Goal: Task Accomplishment & Management: Manage account settings

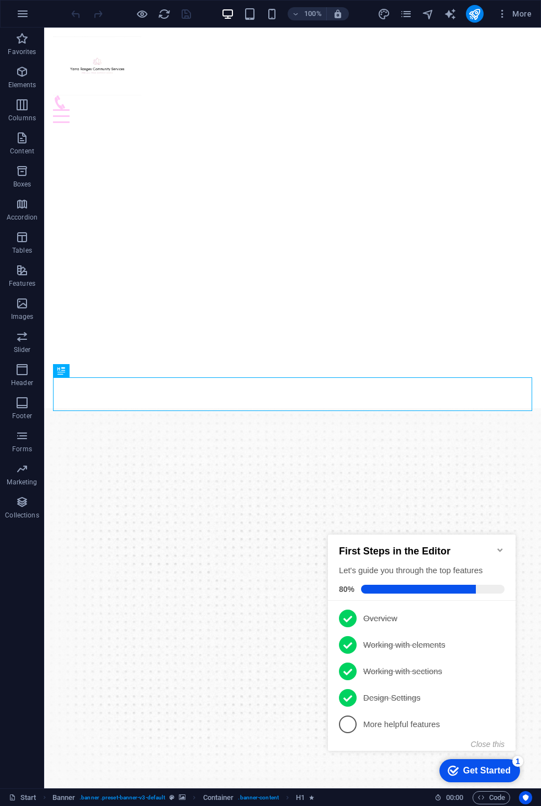
click at [519, 109] on div at bounding box center [292, 116] width 479 height 14
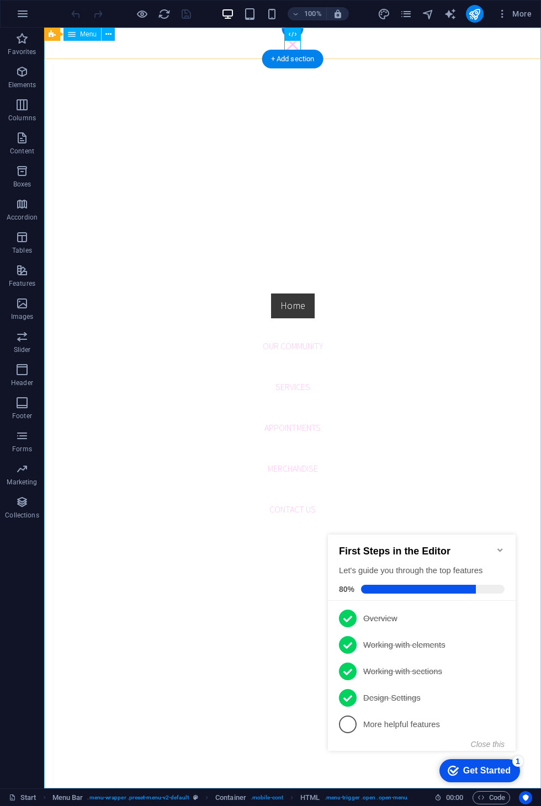
click at [531, 53] on nav "Home Our Community Services Appointments Merchandise Contact us" at bounding box center [292, 408] width 497 height 761
click at [498, 548] on icon "Minimize checklist" at bounding box center [499, 549] width 5 height 3
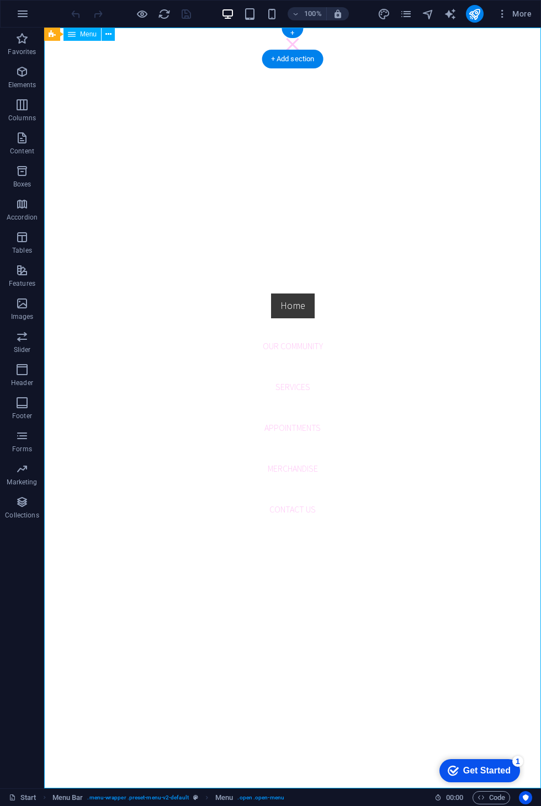
click at [300, 465] on nav "Home Our Community Services Appointments Merchandise Contact us" at bounding box center [292, 408] width 497 height 761
click at [306, 464] on nav "Home Our Community Services Appointments Merchandise Contact us" at bounding box center [292, 408] width 497 height 761
click at [305, 469] on nav "Home Our Community Services Appointments Merchandise Contact us" at bounding box center [292, 408] width 497 height 761
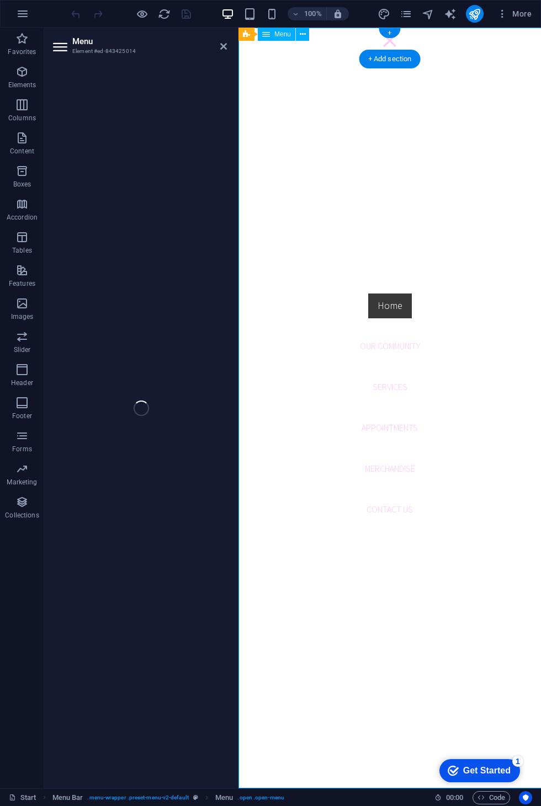
select select
select select "secondary"
select select "1"
select select
select select "2"
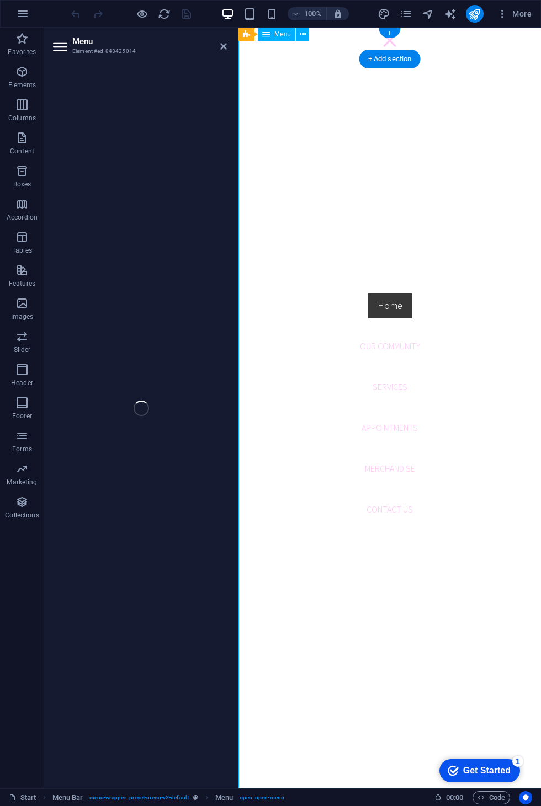
select select
select select "3"
select select
select select "4"
select select
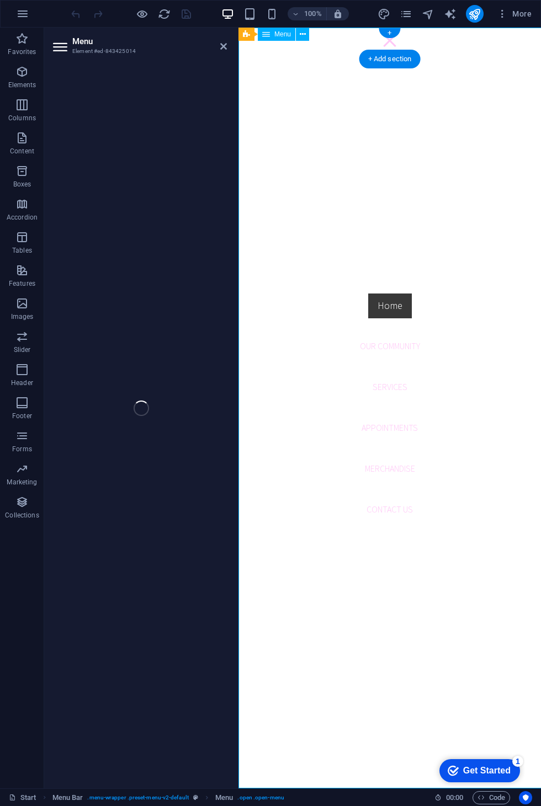
select select
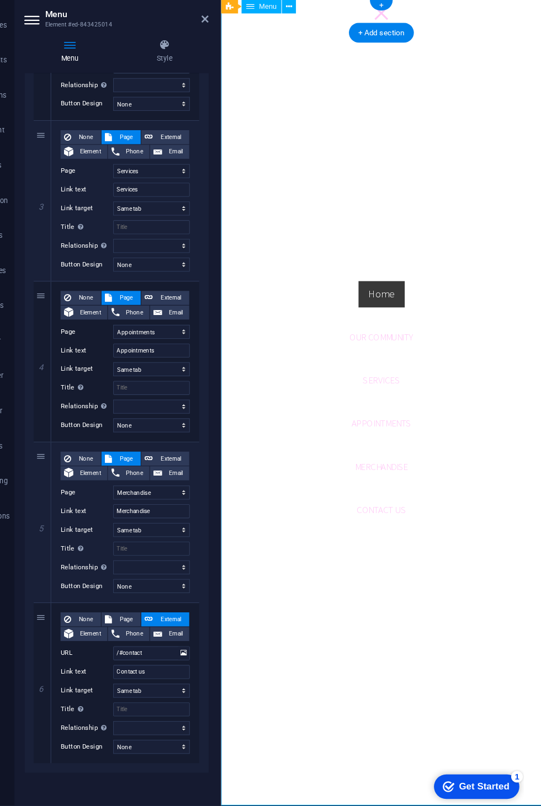
scroll to position [364, 0]
click at [178, 455] on span "External" at bounding box center [192, 461] width 28 height 13
select select
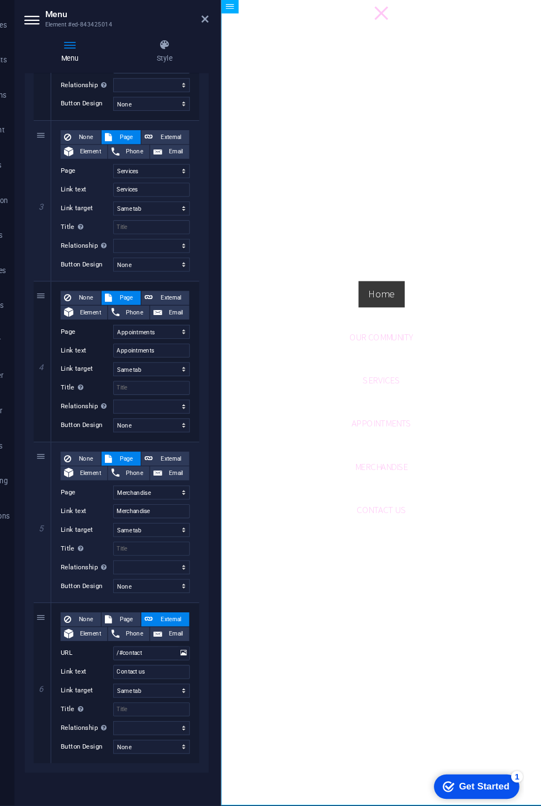
select select
select select "blank"
select select
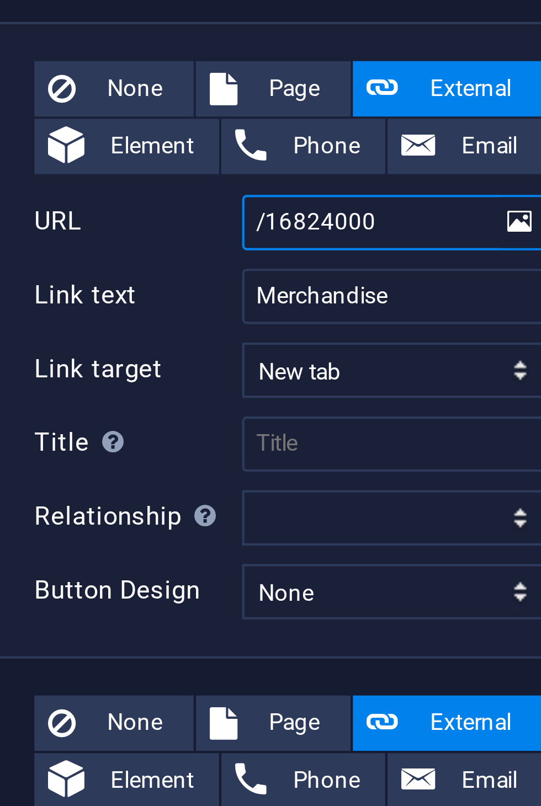
click at [137, 487] on input "/16824000" at bounding box center [173, 493] width 72 height 13
type input "/"
select select
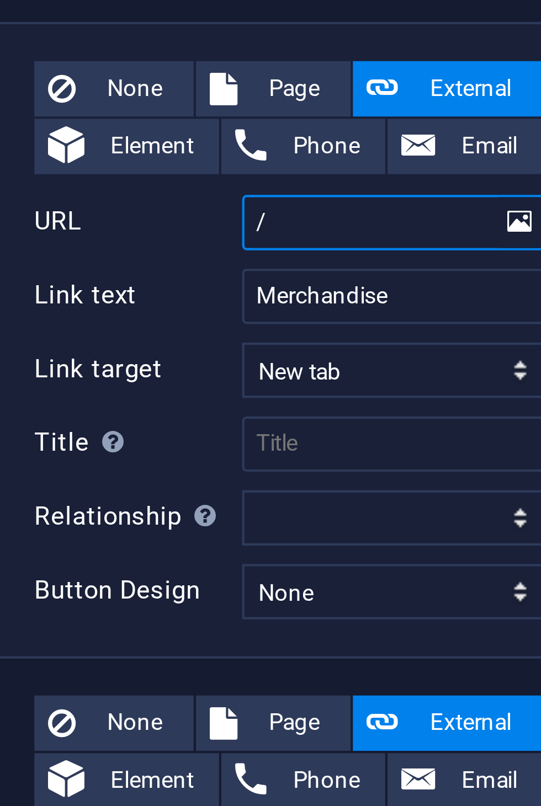
select select
click at [137, 487] on input "/" at bounding box center [173, 493] width 72 height 13
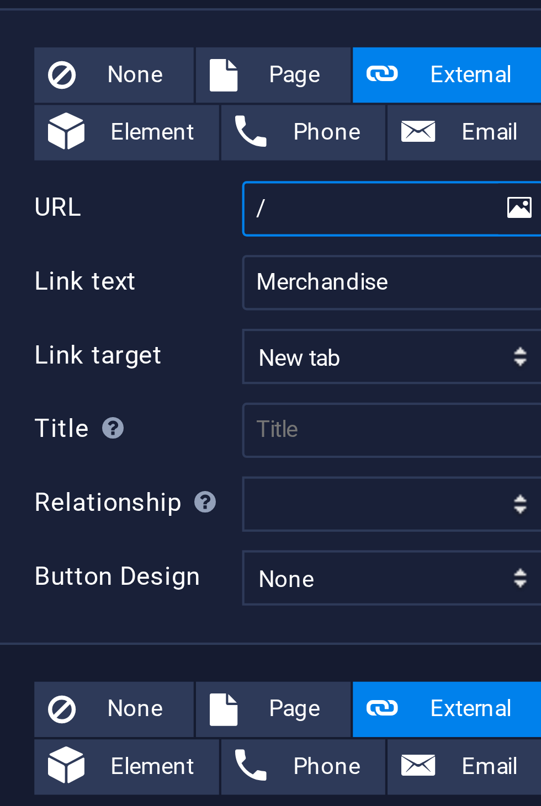
type input "/[URL][DOMAIN_NAME]"
select select
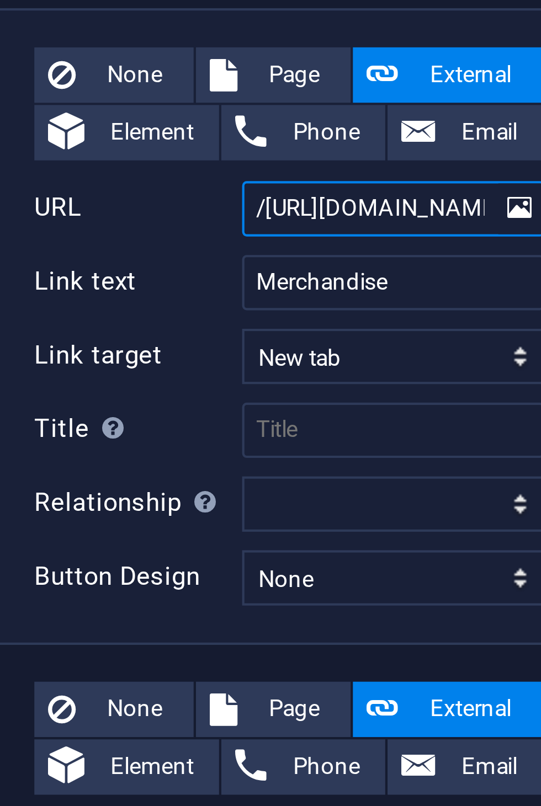
select select
type input "/[URL][DOMAIN_NAME]"
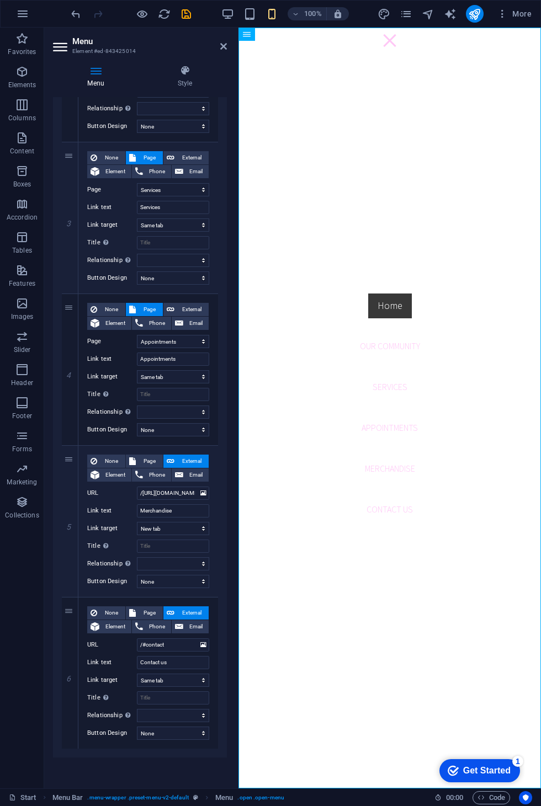
click at [191, 11] on icon "save" at bounding box center [186, 14] width 13 height 13
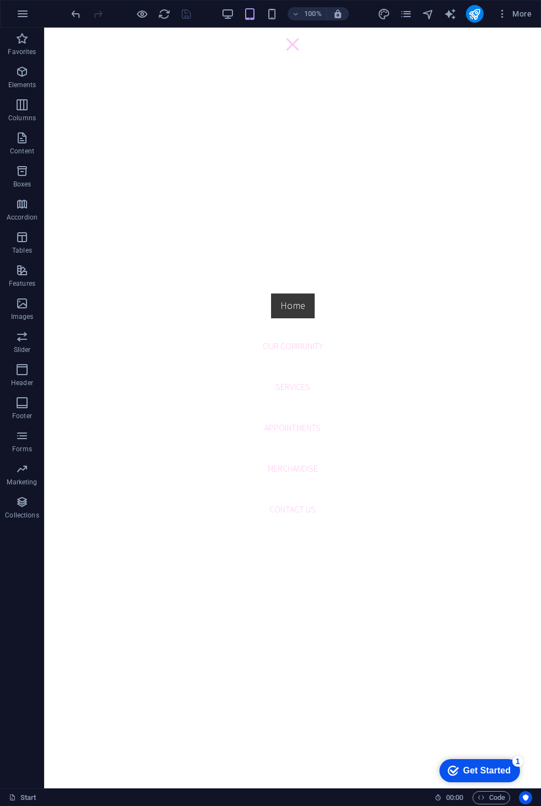
click at [481, 13] on button "publish" at bounding box center [475, 14] width 18 height 18
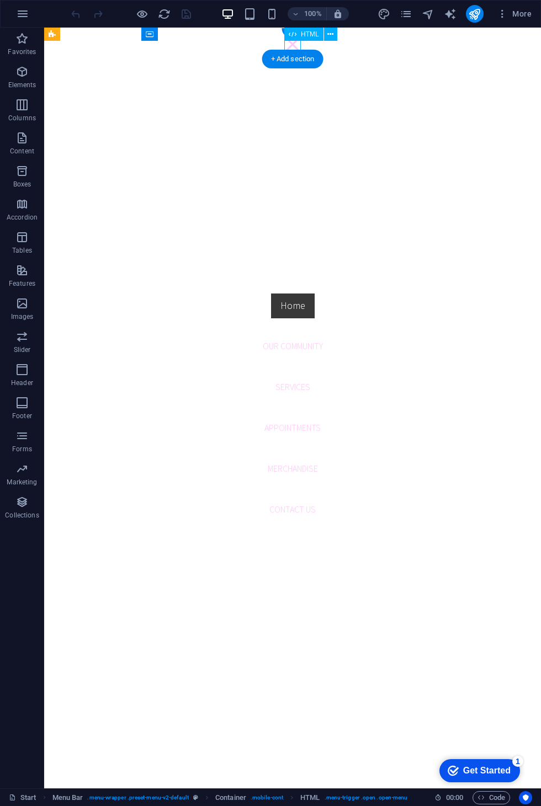
click at [309, 467] on nav "Home Our Community Services Appointments Merchandise Contact us" at bounding box center [292, 408] width 497 height 761
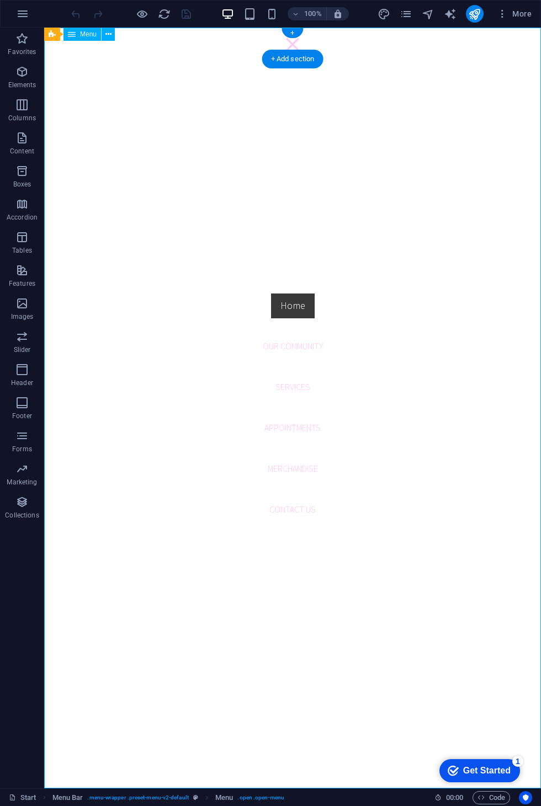
click at [302, 470] on nav "Home Our Community Services Appointments Merchandise Contact us" at bounding box center [292, 408] width 497 height 761
select select
select select "secondary"
select select "1"
select select
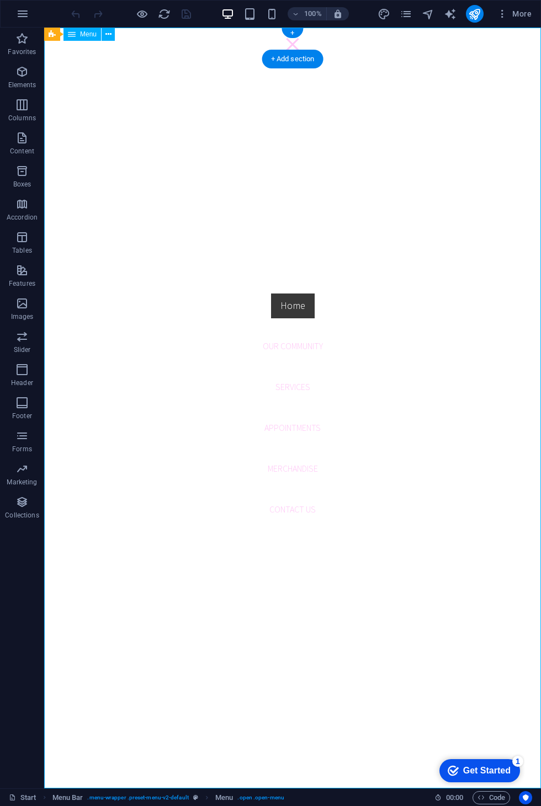
select select "2"
select select
select select "3"
select select
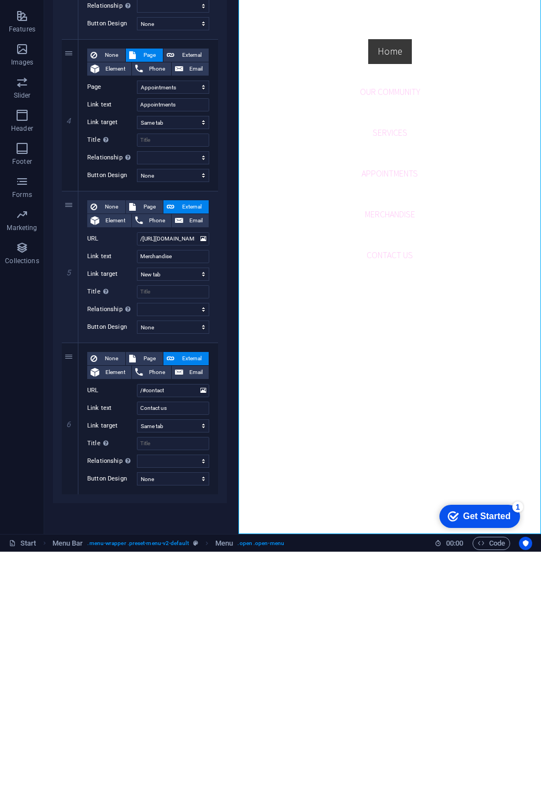
scroll to position [364, 0]
click at [178, 540] on input "Title Additional link description, should not be the same as the link text. The…" at bounding box center [173, 546] width 72 height 13
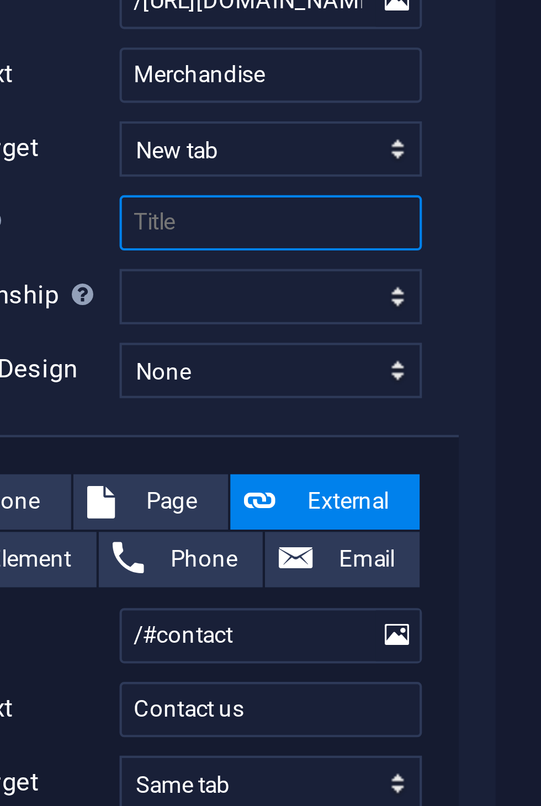
type input "M"
select select
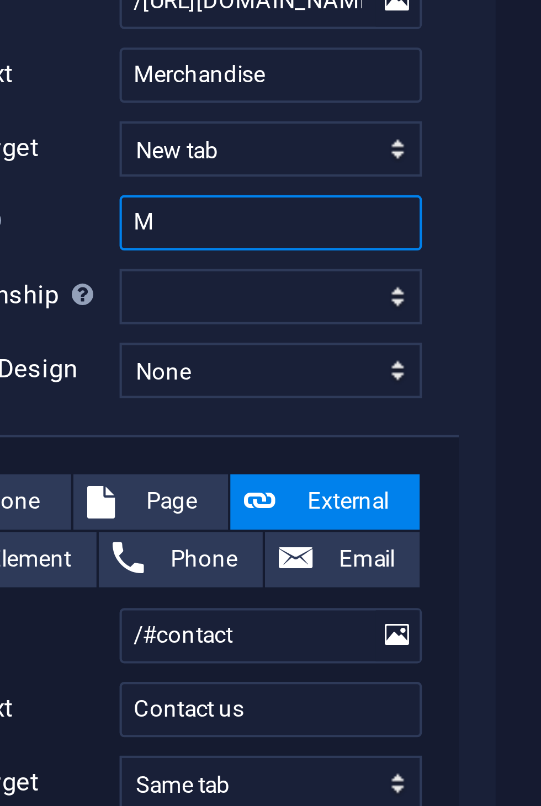
select select
type input "Merc"
select select
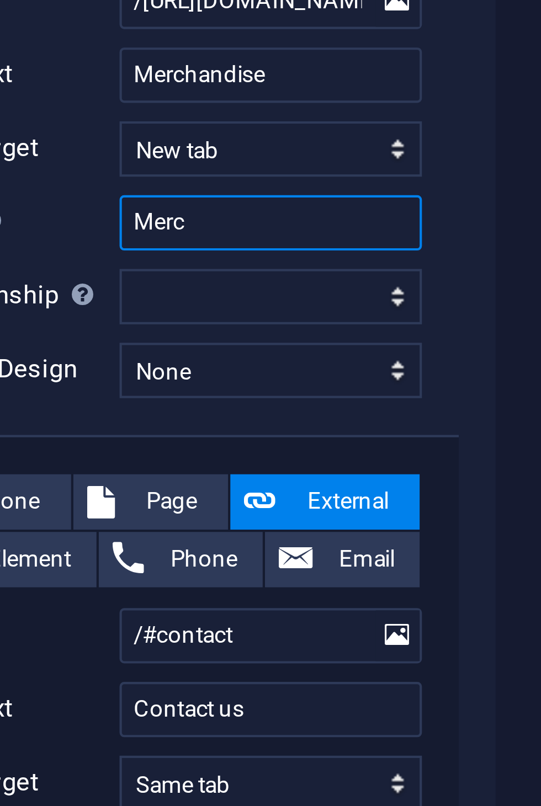
select select
type input "Merch"
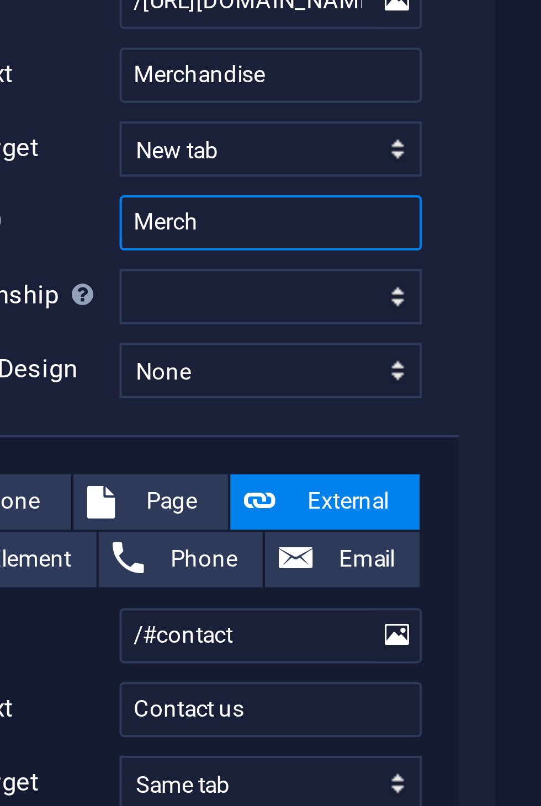
select select
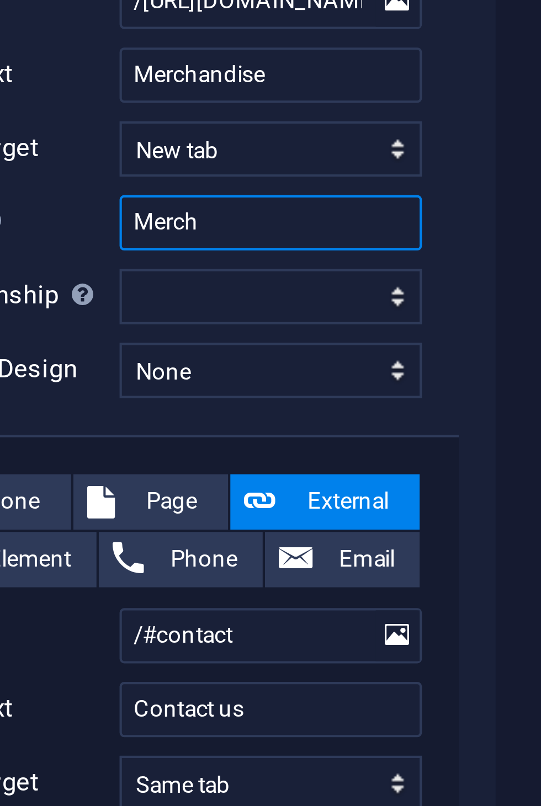
select select
type input "Merchandise"
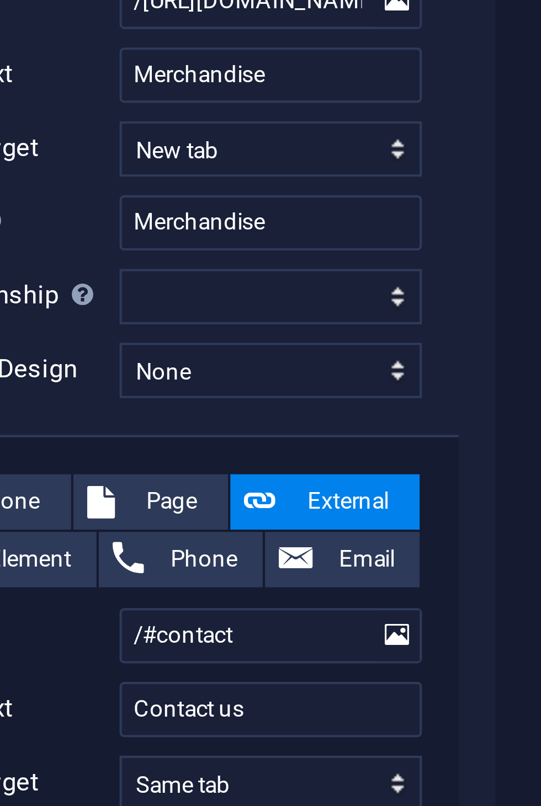
select select
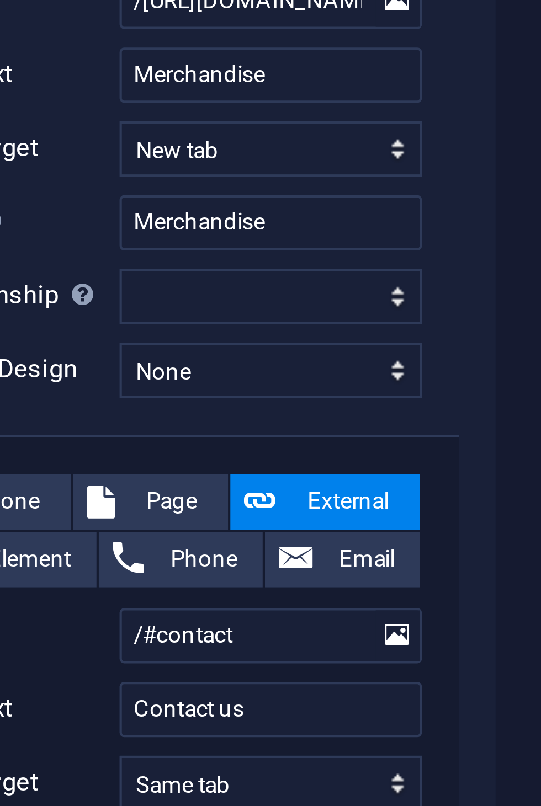
select select
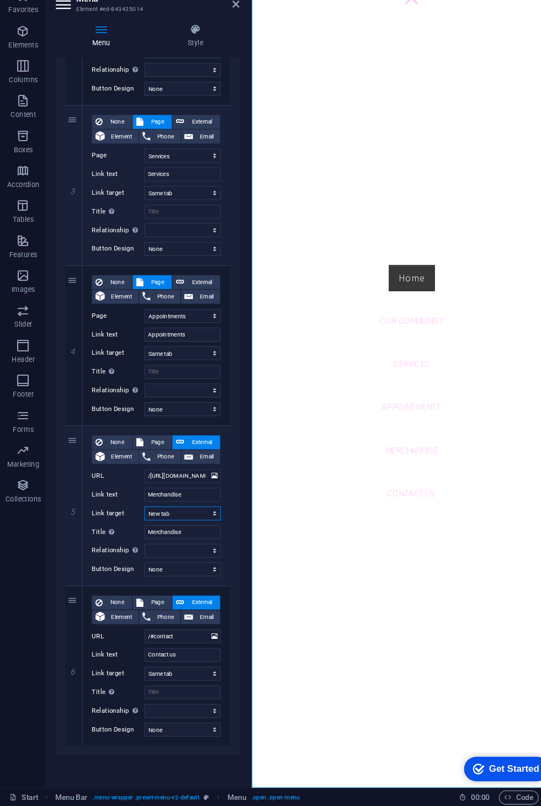
click at [188, 522] on select "New tab Same tab Overlay" at bounding box center [173, 528] width 72 height 13
select select
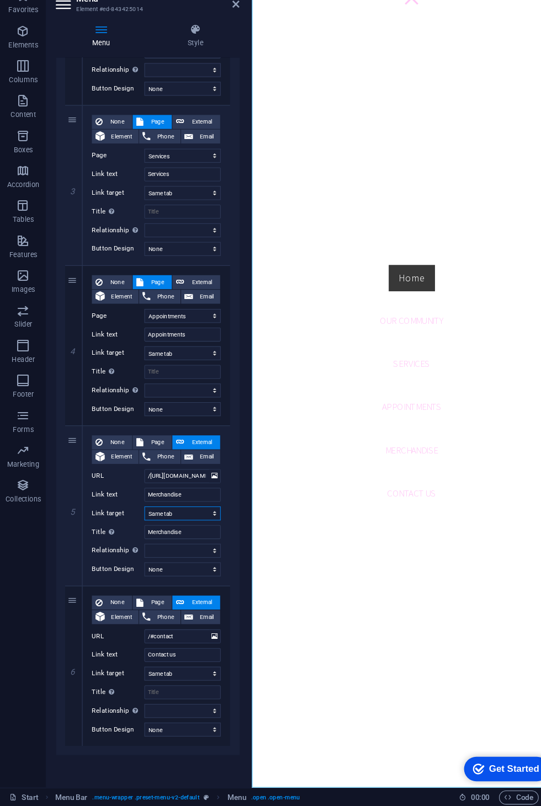
select select
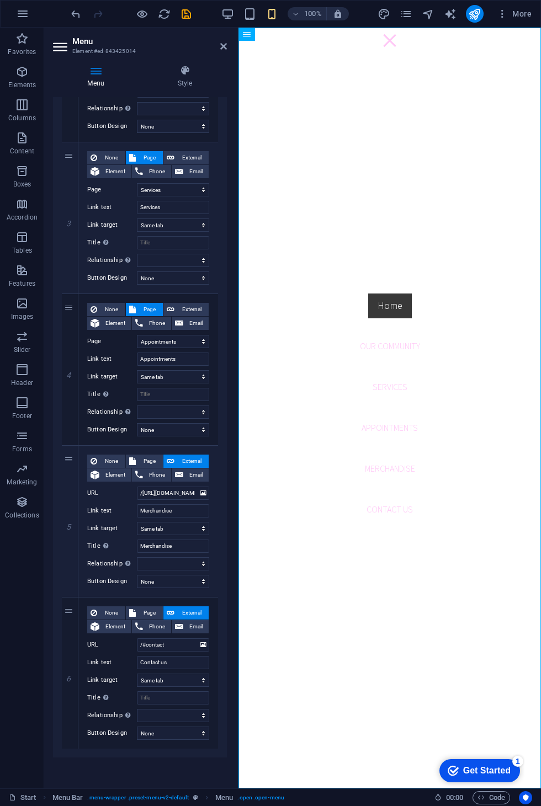
click at [188, 8] on icon "save" at bounding box center [186, 14] width 13 height 13
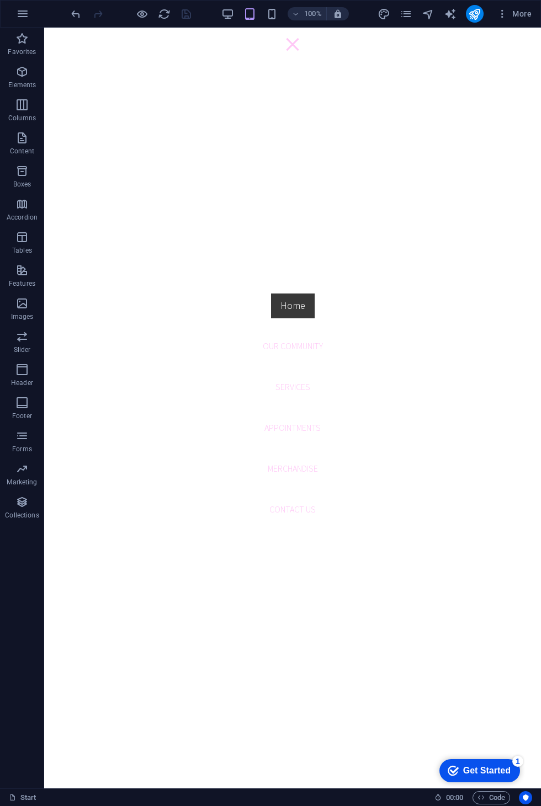
click at [475, 14] on icon "publish" at bounding box center [474, 14] width 13 height 13
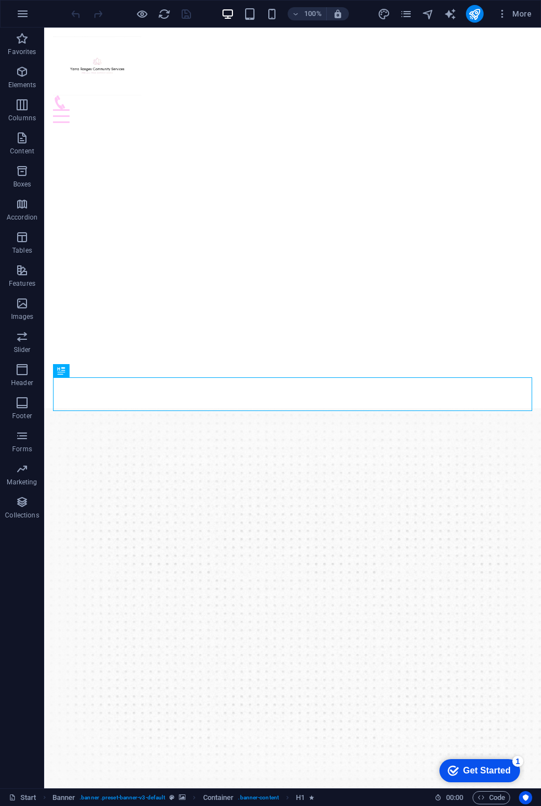
click at [520, 109] on div at bounding box center [292, 116] width 479 height 14
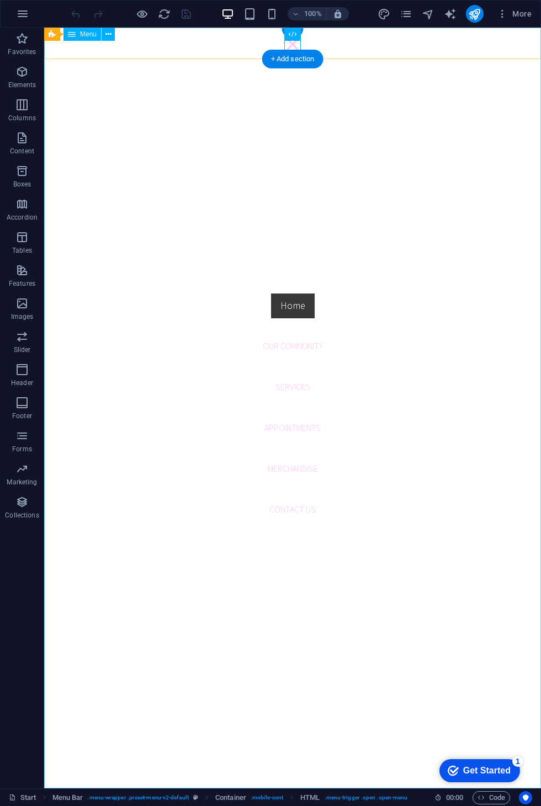
click at [305, 466] on nav "Home Our Community Services Appointments Merchandise Contact us" at bounding box center [292, 408] width 497 height 761
click at [295, 466] on nav "Home Our Community Services Appointments Merchandise Contact us" at bounding box center [292, 408] width 497 height 761
click at [289, 463] on nav "Home Our Community Services Appointments Merchandise Contact us" at bounding box center [292, 408] width 497 height 761
select select
select select "secondary"
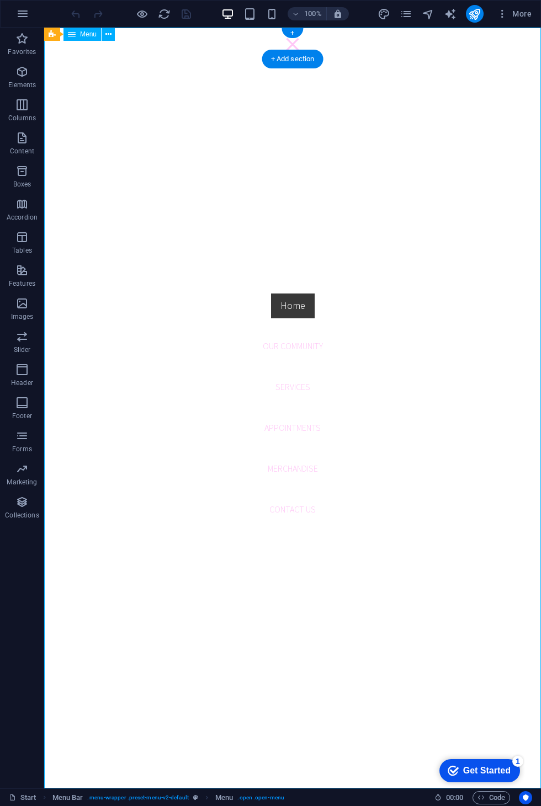
select select "1"
select select
select select "2"
select select
select select "3"
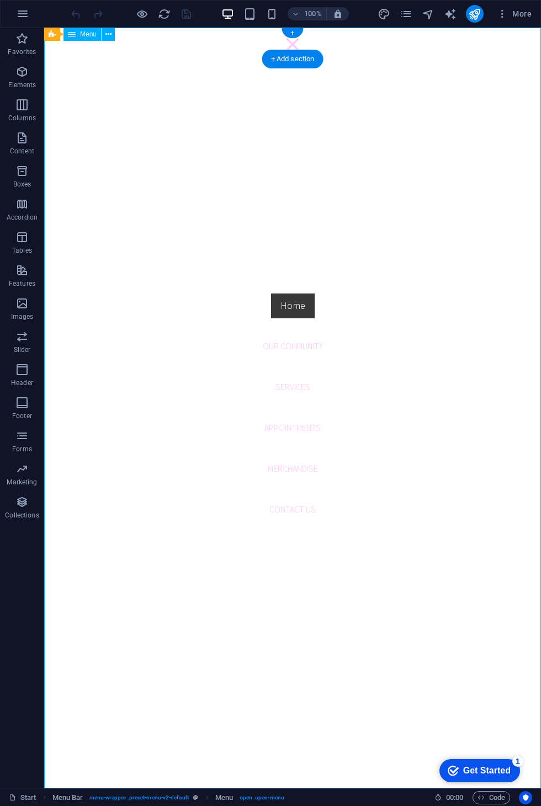
select select
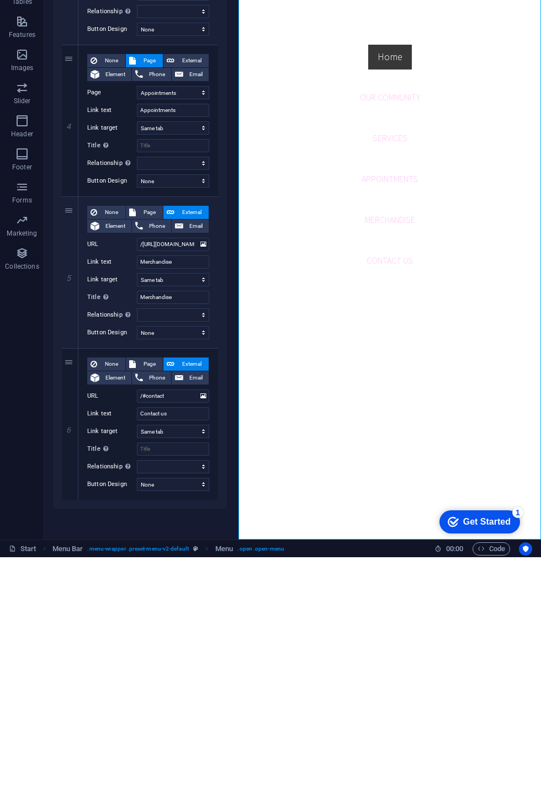
scroll to position [364, 0]
click at [171, 487] on input "/[URL][DOMAIN_NAME]" at bounding box center [173, 493] width 72 height 13
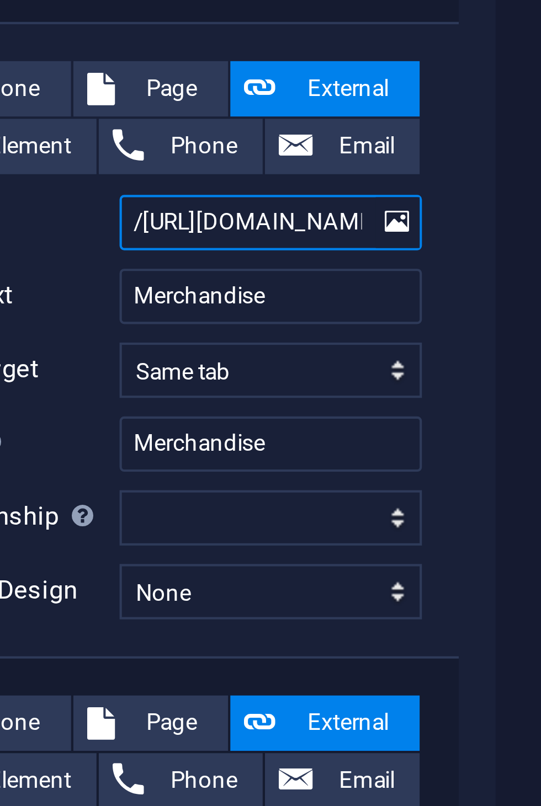
click at [137, 487] on input "/[URL][DOMAIN_NAME]" at bounding box center [173, 493] width 72 height 13
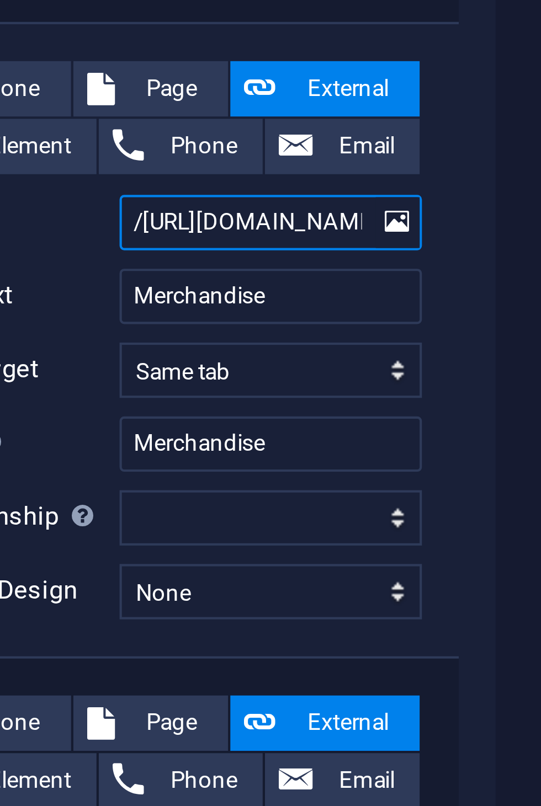
type input "[URL][DOMAIN_NAME]"
select select
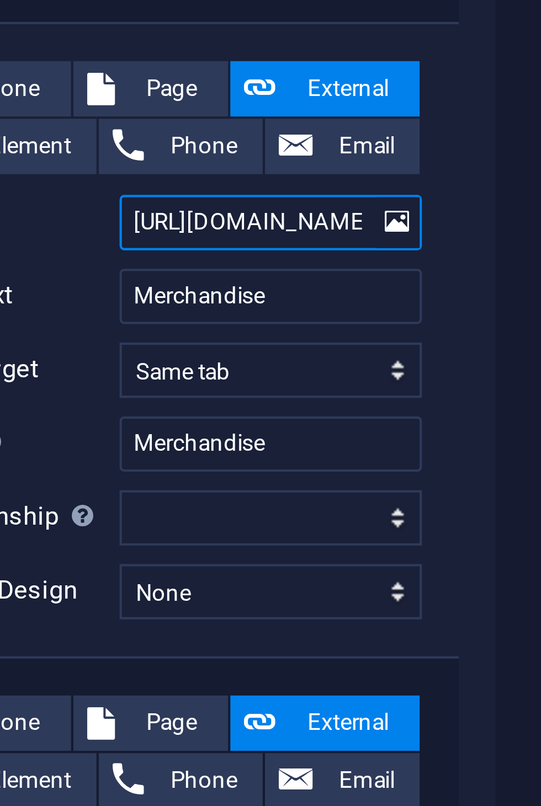
select select
type input "[URL][DOMAIN_NAME]"
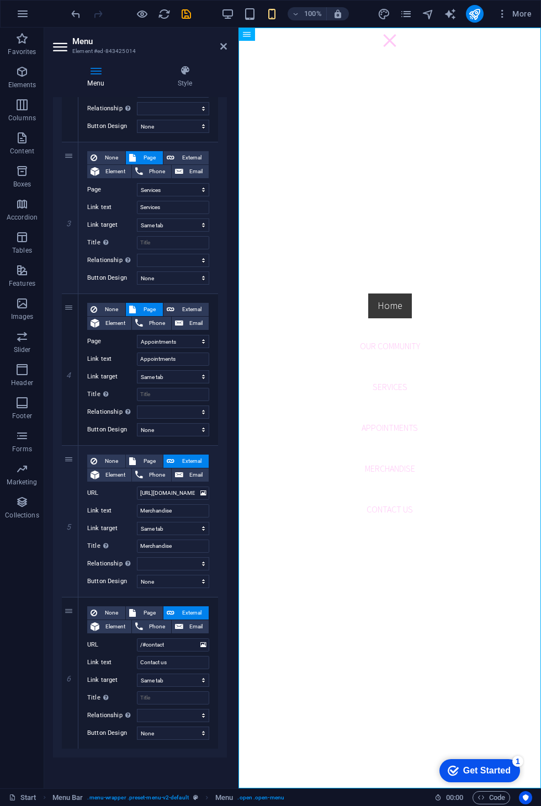
click at [190, 12] on icon "save" at bounding box center [186, 14] width 13 height 13
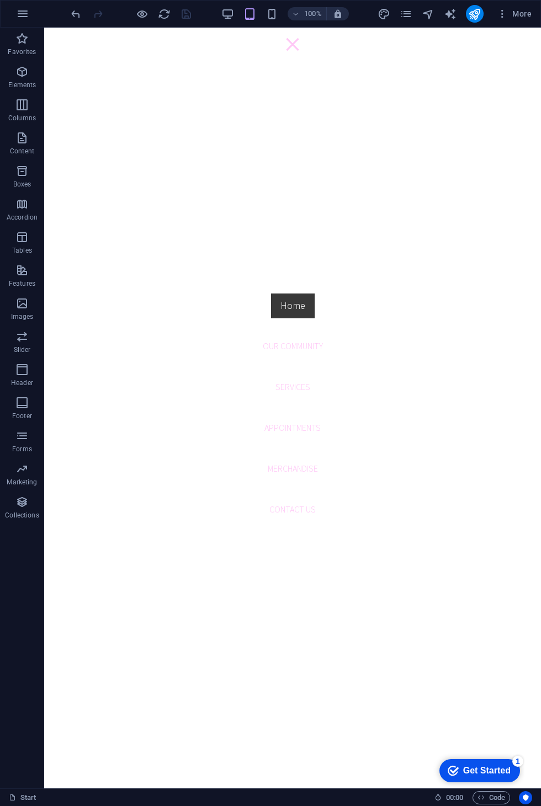
click at [479, 17] on icon "publish" at bounding box center [474, 14] width 13 height 13
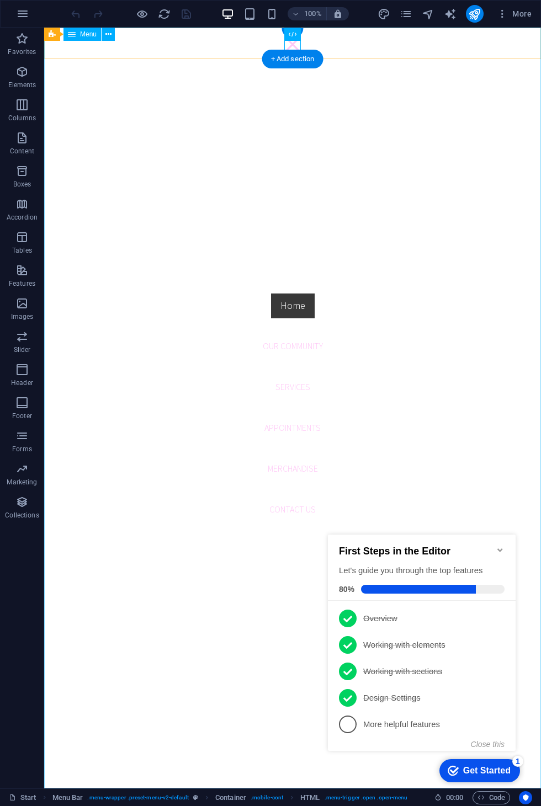
click at [299, 467] on nav "Home Our Community Services Appointments Merchandise Contact us" at bounding box center [292, 408] width 497 height 761
click at [306, 465] on nav "Home Our Community Services Appointments Merchandise Contact us" at bounding box center [292, 408] width 497 height 761
select select
select select "secondary"
select select "1"
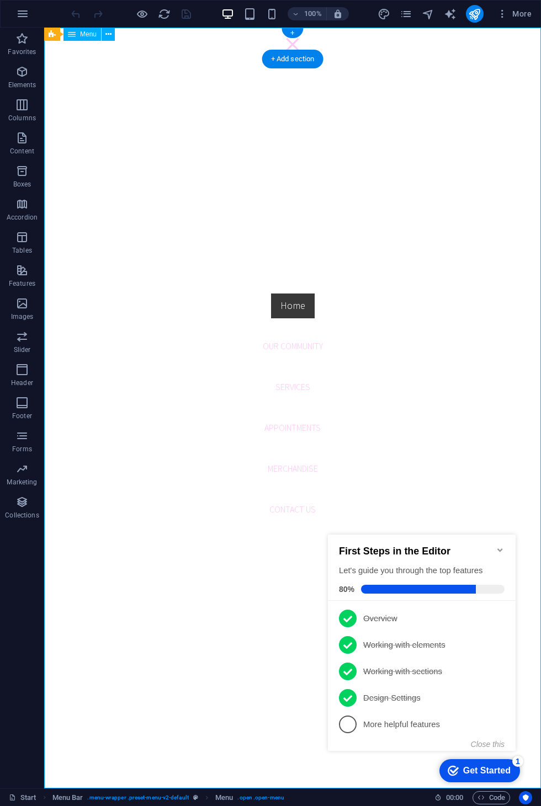
select select
select select "2"
select select
select select "3"
select select
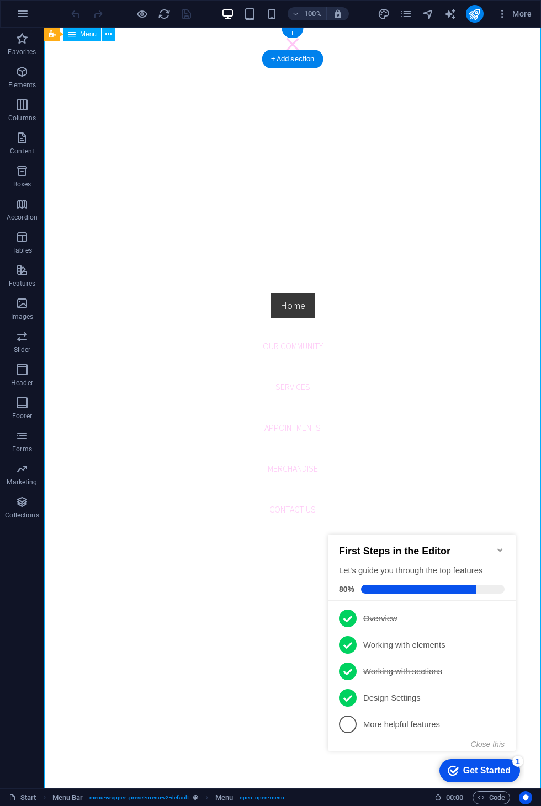
select select
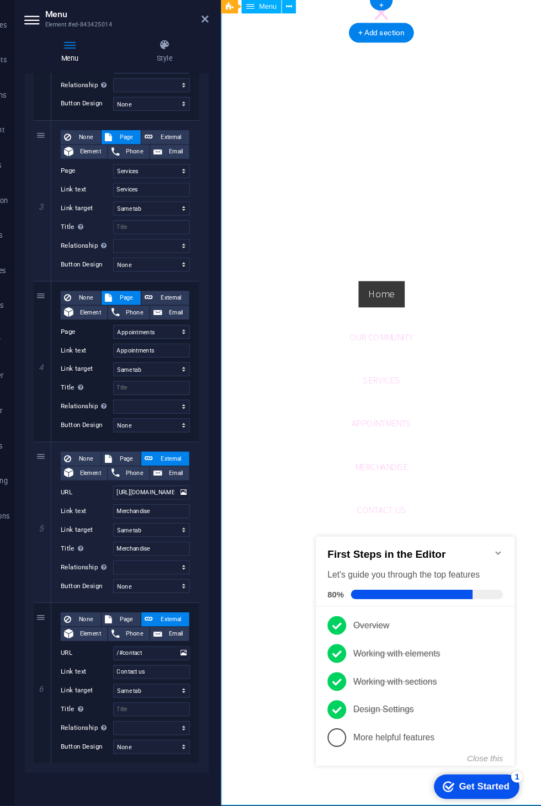
scroll to position [364, 0]
click at [484, 546] on icon "Minimize checklist" at bounding box center [487, 550] width 9 height 9
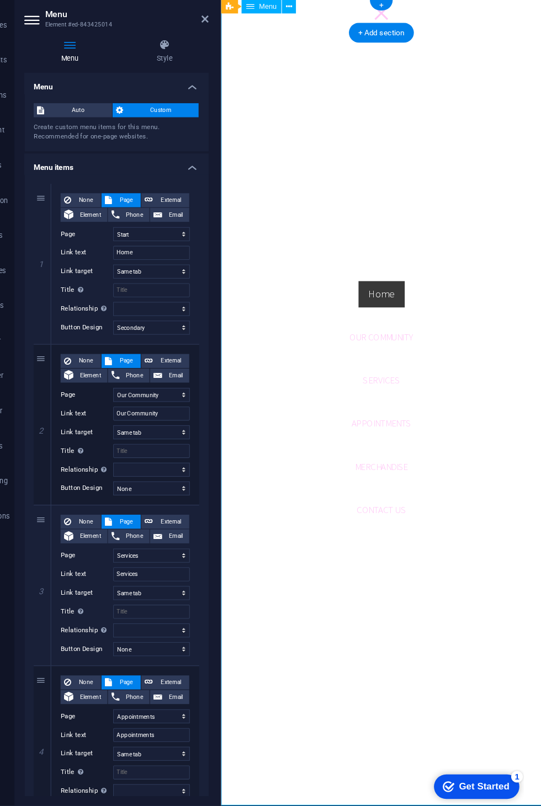
scroll to position [0, 0]
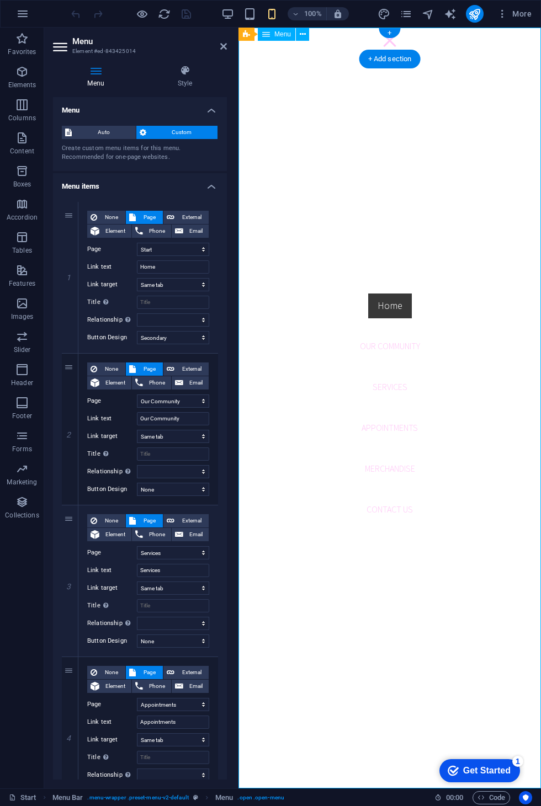
click at [473, 19] on icon "publish" at bounding box center [474, 14] width 13 height 13
